Goal: Task Accomplishment & Management: Use online tool/utility

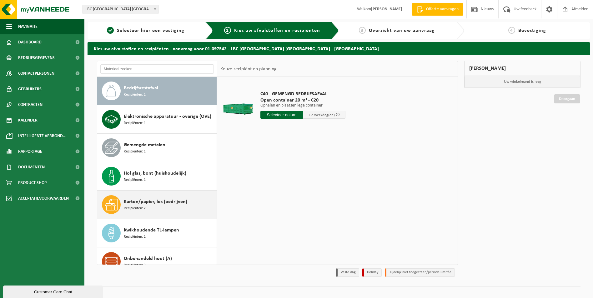
click at [140, 212] on div "Karton/papier, los (bedrijven) Recipiënten: 2" at bounding box center [169, 204] width 91 height 19
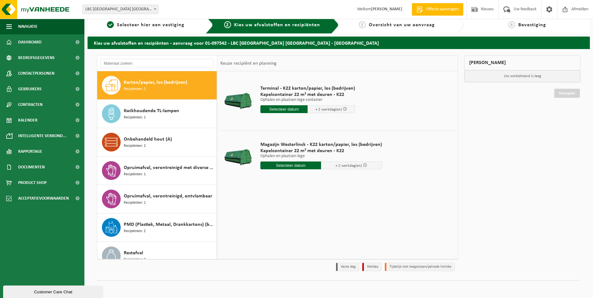
scroll to position [7, 0]
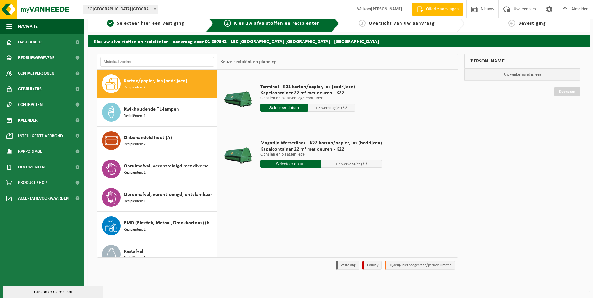
click at [282, 109] on input "text" at bounding box center [284, 108] width 48 height 8
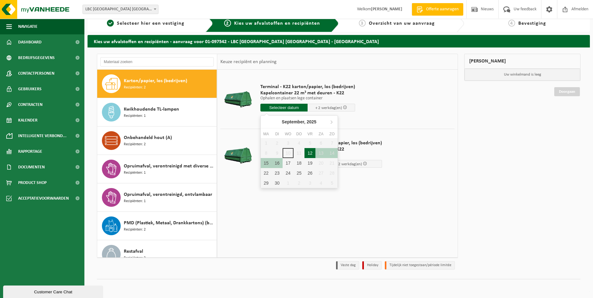
click at [311, 154] on div "12" at bounding box center [309, 153] width 11 height 10
type input "Van 2025-09-12"
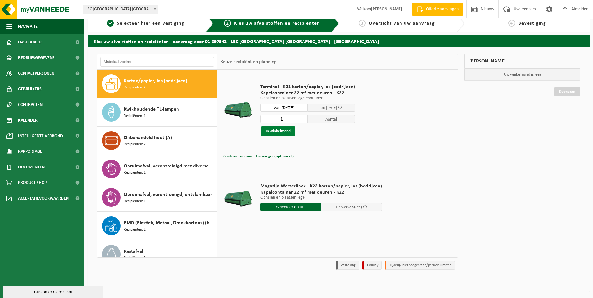
click at [288, 132] on button "In winkelmand" at bounding box center [278, 131] width 34 height 10
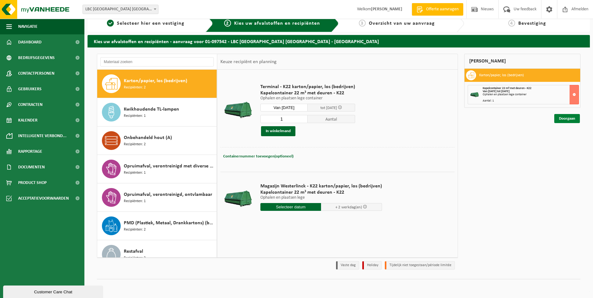
click at [561, 120] on link "Doorgaan" at bounding box center [567, 118] width 26 height 9
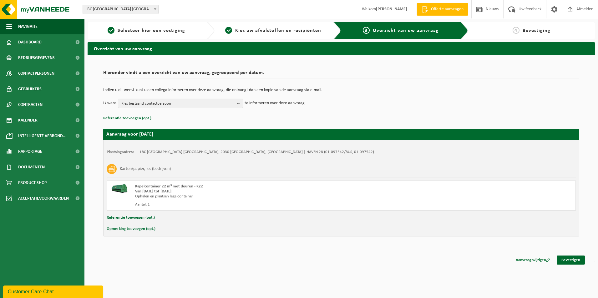
click at [228, 103] on span "Kies bestaand contactpersoon" at bounding box center [177, 103] width 113 height 9
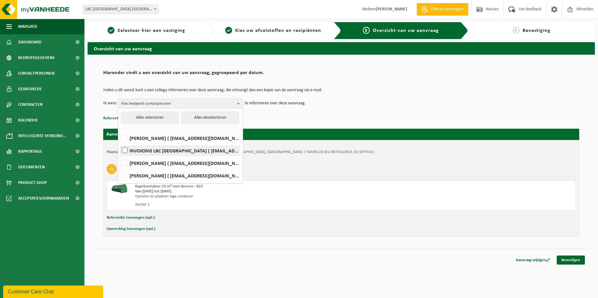
click at [178, 151] on label "INVOICING LBC ANTWERPEN ( ant-finance@lbctt.com )" at bounding box center [180, 150] width 119 height 9
click at [120, 143] on input "INVOICING LBC ANTWERPEN ( ant-finance@lbctt.com )" at bounding box center [119, 143] width 0 height 0
checkbox input "true"
click at [346, 108] on td "Ik wens INVOICING LBC ANTWERPEN Alles selecteren Alles deselecteren MAIKA DE VR…" at bounding box center [341, 103] width 476 height 9
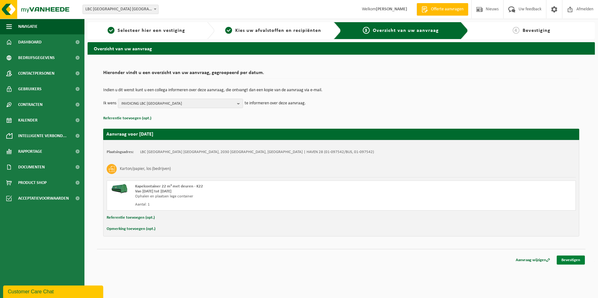
click at [570, 261] on link "Bevestigen" at bounding box center [570, 260] width 28 height 9
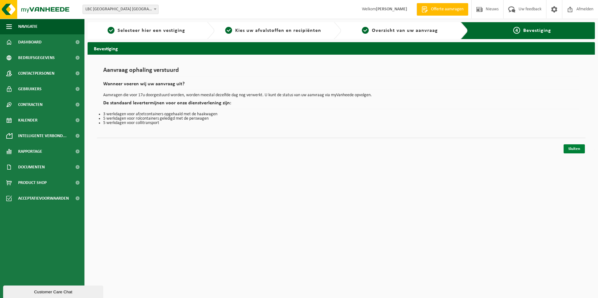
click at [569, 150] on link "Sluiten" at bounding box center [573, 148] width 21 height 9
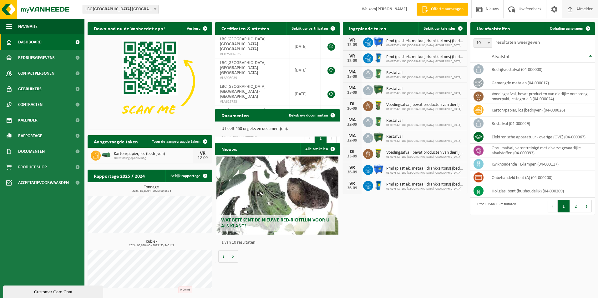
click at [588, 9] on span "Afmelden" at bounding box center [584, 9] width 20 height 18
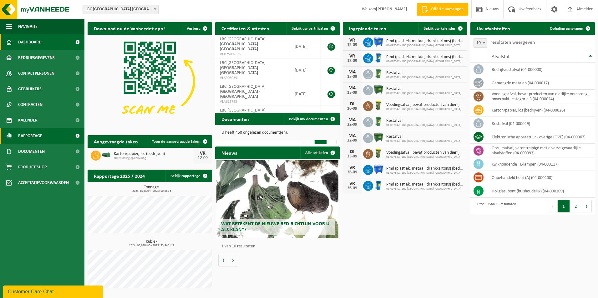
click at [43, 134] on link "Rapportage" at bounding box center [42, 136] width 84 height 16
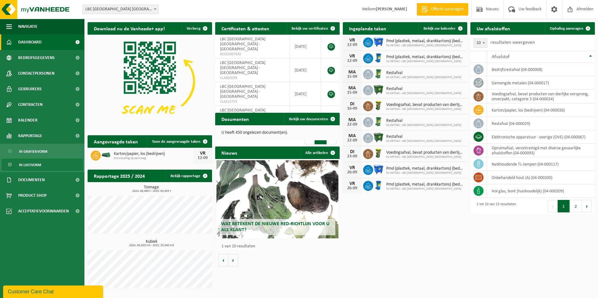
click at [32, 164] on span "In lijstvorm" at bounding box center [30, 165] width 22 height 12
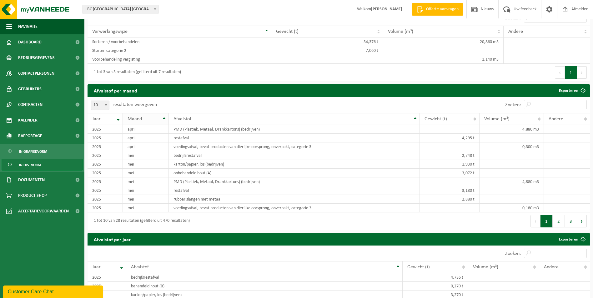
scroll to position [344, 0]
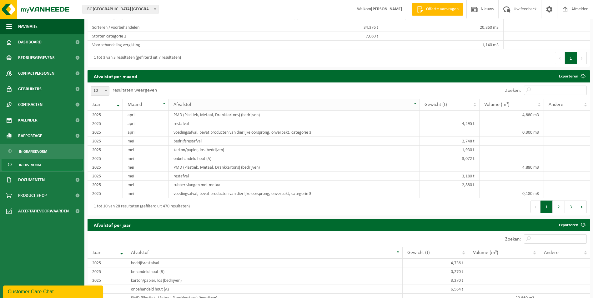
click at [169, 104] on th "Afvalstof" at bounding box center [294, 105] width 251 height 12
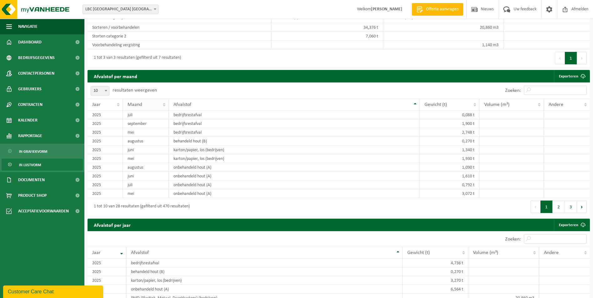
click at [162, 102] on th "Maand" at bounding box center [146, 105] width 46 height 12
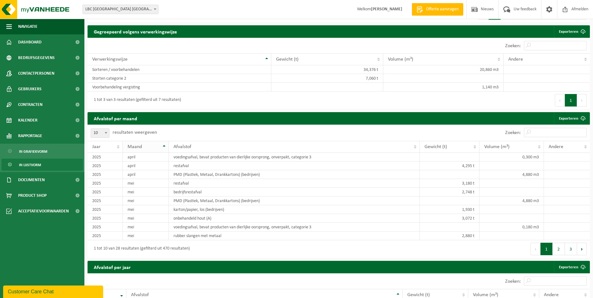
scroll to position [313, 0]
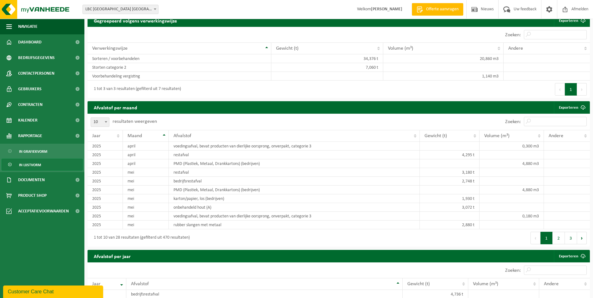
click at [107, 121] on b at bounding box center [106, 122] width 3 height 2
select select "100"
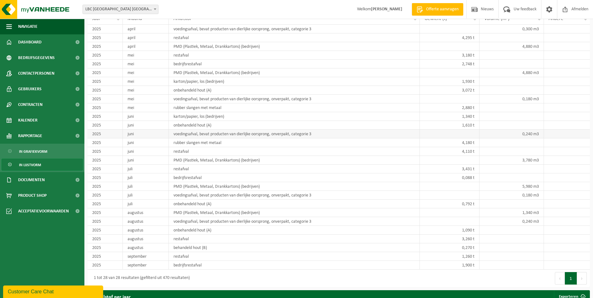
scroll to position [469, 0]
